Goal: Complete application form

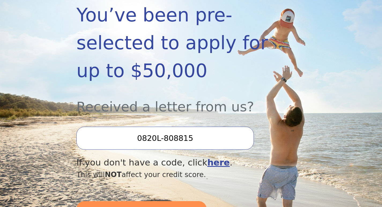
scroll to position [134, 0]
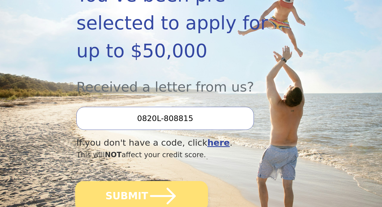
click at [156, 181] on icon "submit" at bounding box center [162, 195] width 29 height 29
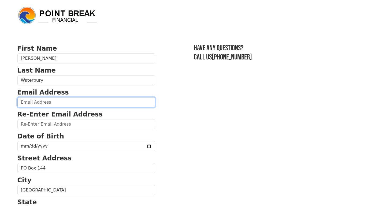
click at [25, 102] on input "email" at bounding box center [86, 102] width 138 height 10
type input "kimberli.waterbury@yahoo.com"
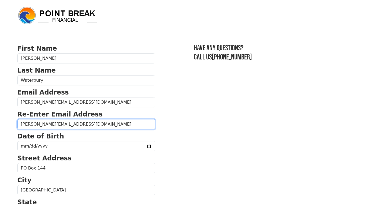
type input "kimberli.waterbury@yahoo.com"
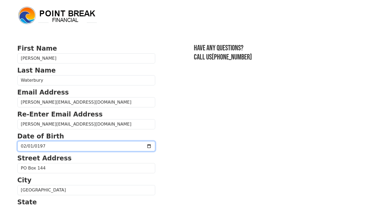
type input "1970-02-01"
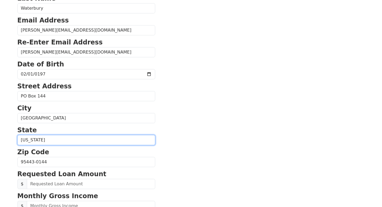
scroll to position [109, 0]
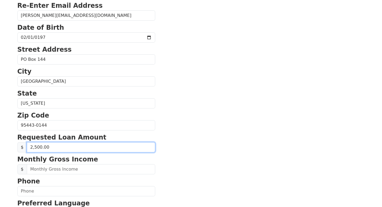
type input "25,000.00"
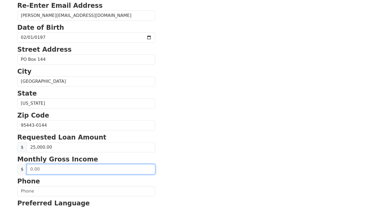
click at [40, 171] on input "text" at bounding box center [91, 169] width 128 height 10
type input "2,600.00"
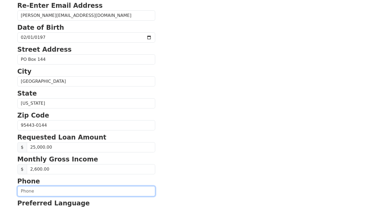
type input "(7__) ___-____"
click at [27, 193] on input "(7__) ___-____" at bounding box center [86, 191] width 138 height 10
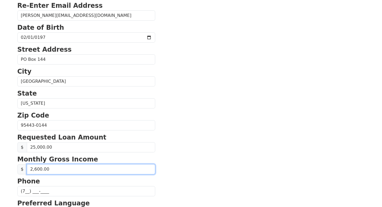
click at [53, 165] on input "2,600.00" at bounding box center [91, 169] width 128 height 10
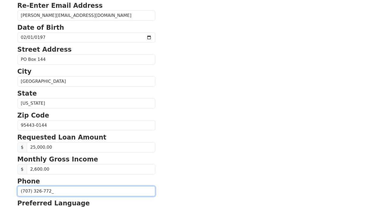
type input "(707) 326-7729"
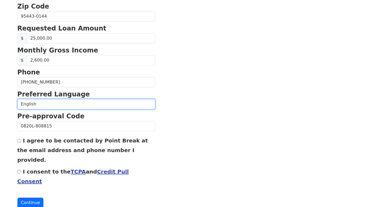
scroll to position [219, 0]
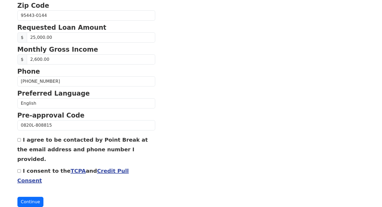
click at [18, 140] on input "I agree to be contacted by Point Break at the email address and phone number I …" at bounding box center [18, 139] width 3 height 3
checkbox input "true"
click at [20, 169] on input "I consent to the TCPA and Credit Pull Consent" at bounding box center [18, 170] width 3 height 3
checkbox input "true"
click at [25, 197] on button "Continue" at bounding box center [30, 202] width 26 height 10
